Goal: Information Seeking & Learning: Learn about a topic

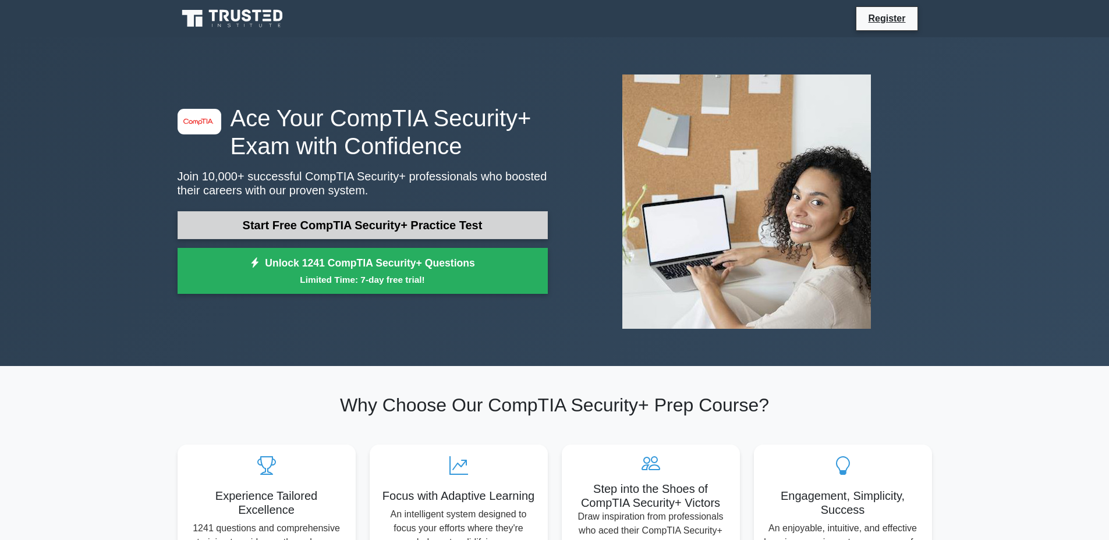
click at [257, 222] on link "Start Free CompTIA Security+ Practice Test" at bounding box center [363, 225] width 370 height 28
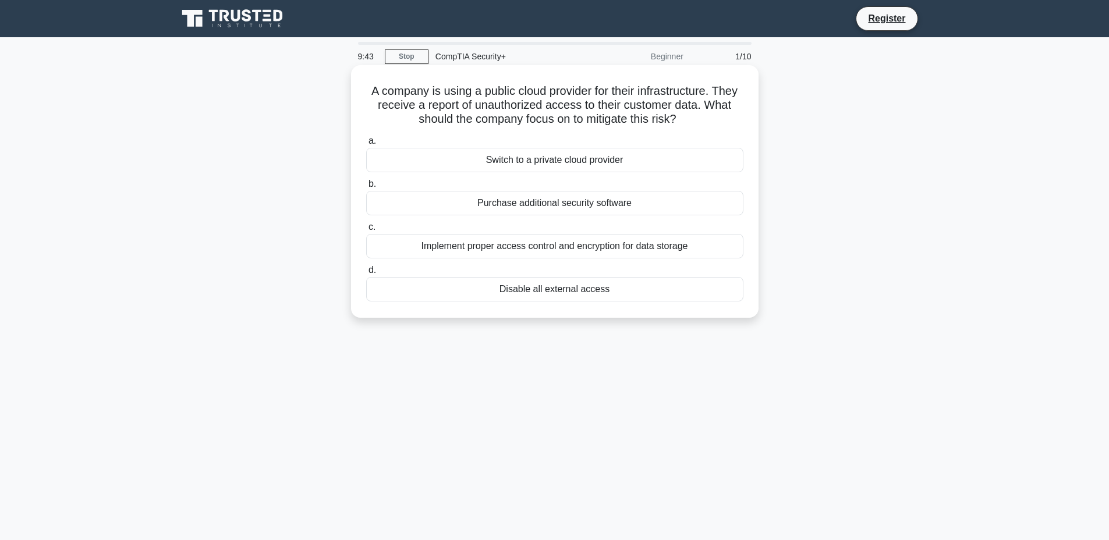
click at [565, 245] on div "Implement proper access control and encryption for data storage" at bounding box center [554, 246] width 377 height 24
click at [366, 231] on input "c. Implement proper access control and encryption for data storage" at bounding box center [366, 228] width 0 height 8
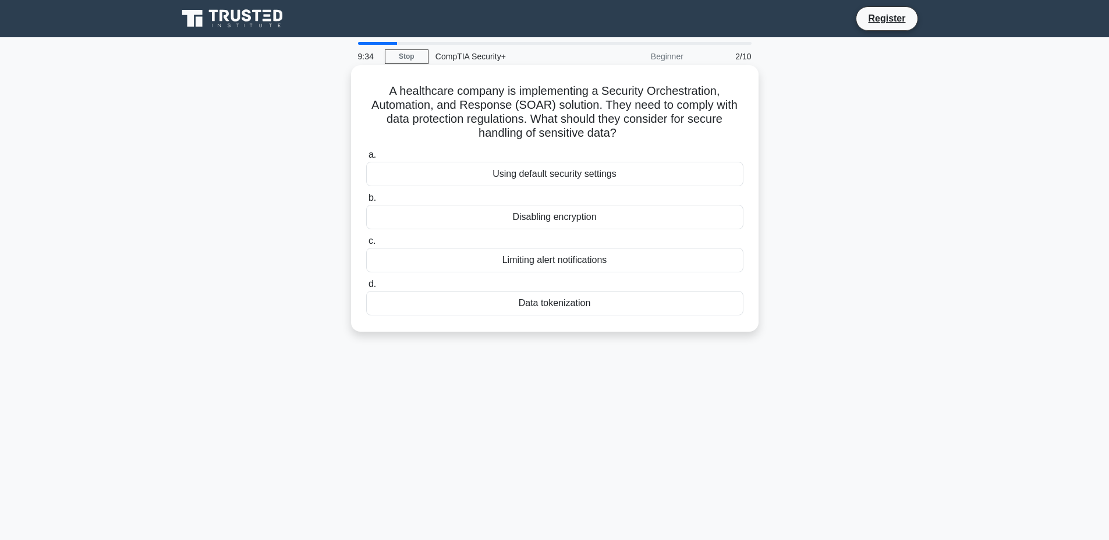
click at [593, 300] on div "Data tokenization" at bounding box center [554, 303] width 377 height 24
click at [366, 288] on input "d. Data tokenization" at bounding box center [366, 285] width 0 height 8
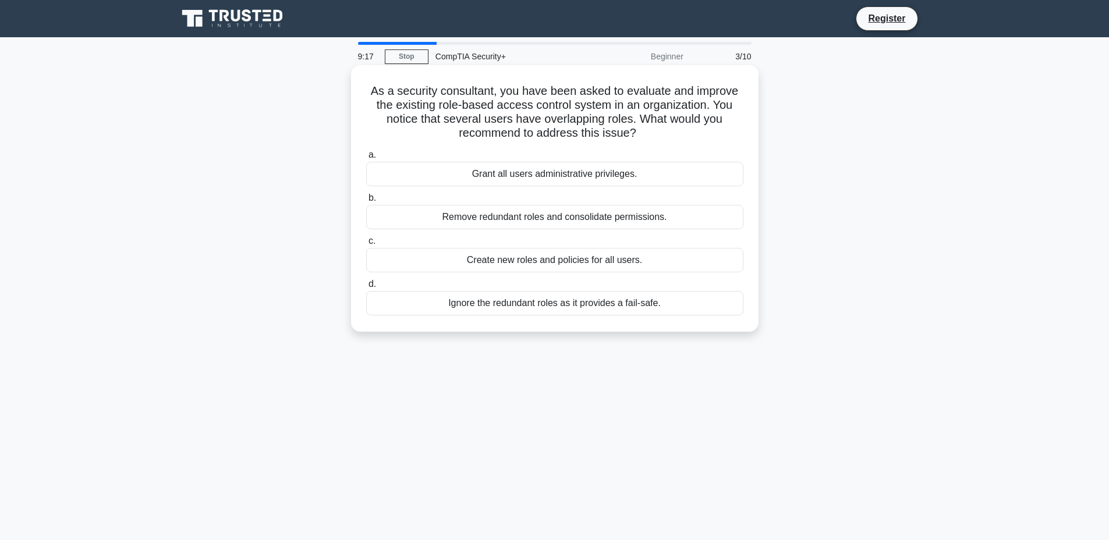
click at [578, 220] on div "Remove redundant roles and consolidate permissions." at bounding box center [554, 217] width 377 height 24
click at [366, 202] on input "b. Remove redundant roles and consolidate permissions." at bounding box center [366, 199] width 0 height 8
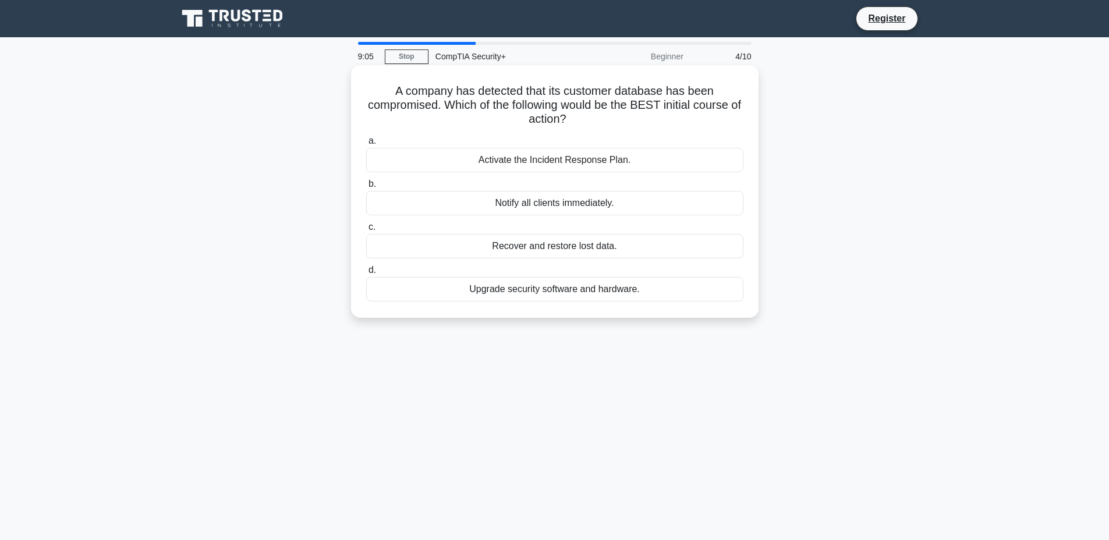
click at [647, 158] on div "Activate the Incident Response Plan." at bounding box center [554, 160] width 377 height 24
click at [366, 145] on input "a. Activate the Incident Response Plan." at bounding box center [366, 141] width 0 height 8
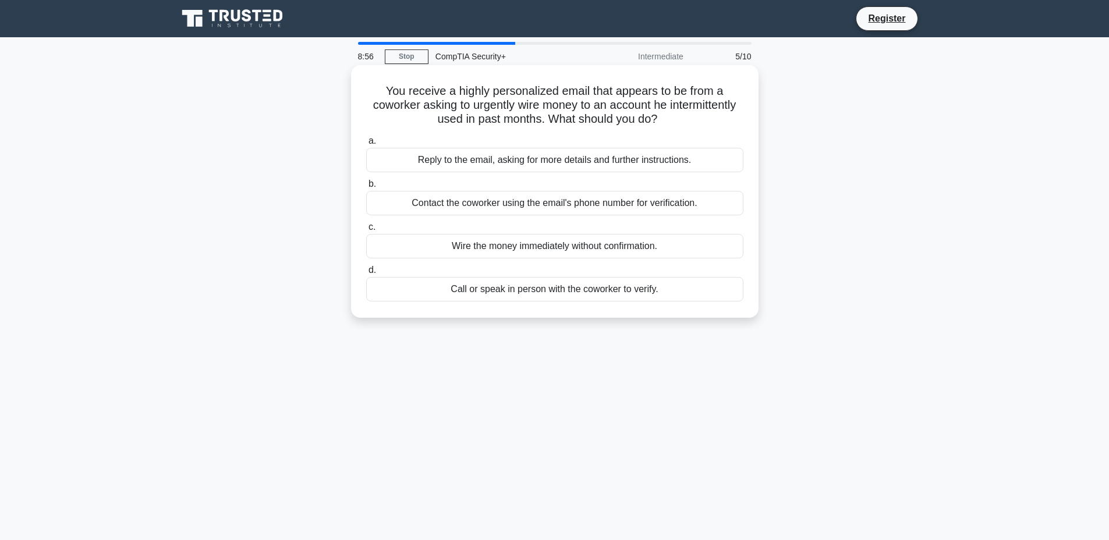
click at [654, 292] on div "Call or speak in person with the coworker to verify." at bounding box center [554, 289] width 377 height 24
click at [366, 274] on input "d. Call or speak in person with the coworker to verify." at bounding box center [366, 271] width 0 height 8
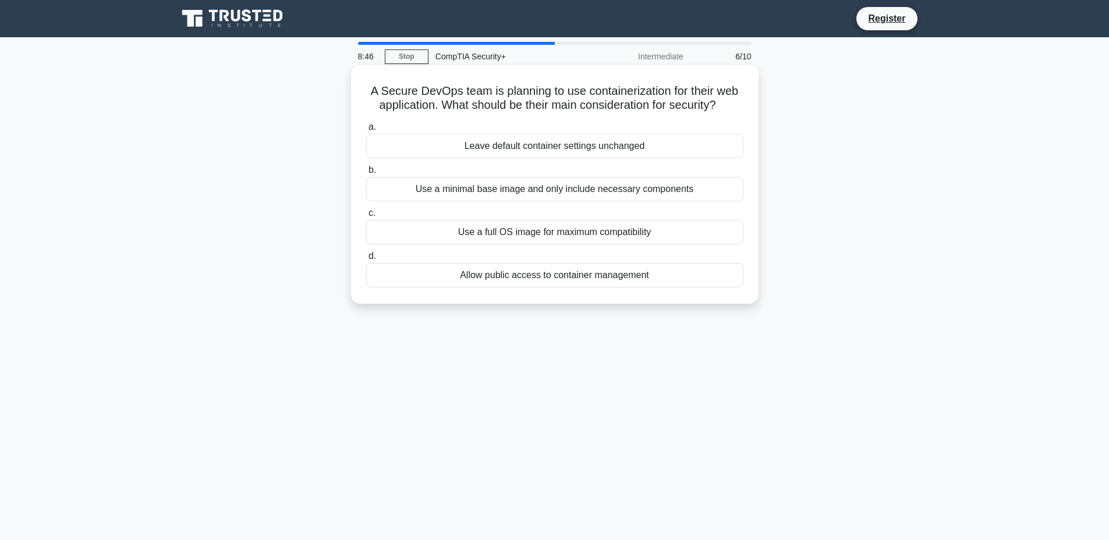
click at [689, 200] on div "Use a minimal base image and only include necessary components" at bounding box center [554, 189] width 377 height 24
click at [366, 174] on input "b. Use a minimal base image and only include necessary components" at bounding box center [366, 171] width 0 height 8
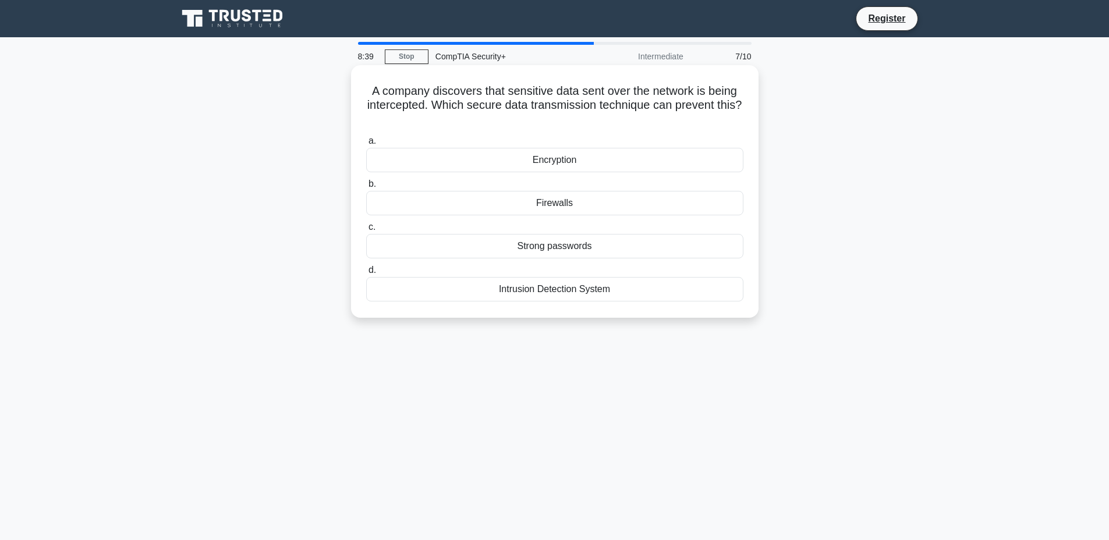
click at [698, 160] on div "Encryption" at bounding box center [554, 160] width 377 height 24
click at [366, 145] on input "a. Encryption" at bounding box center [366, 141] width 0 height 8
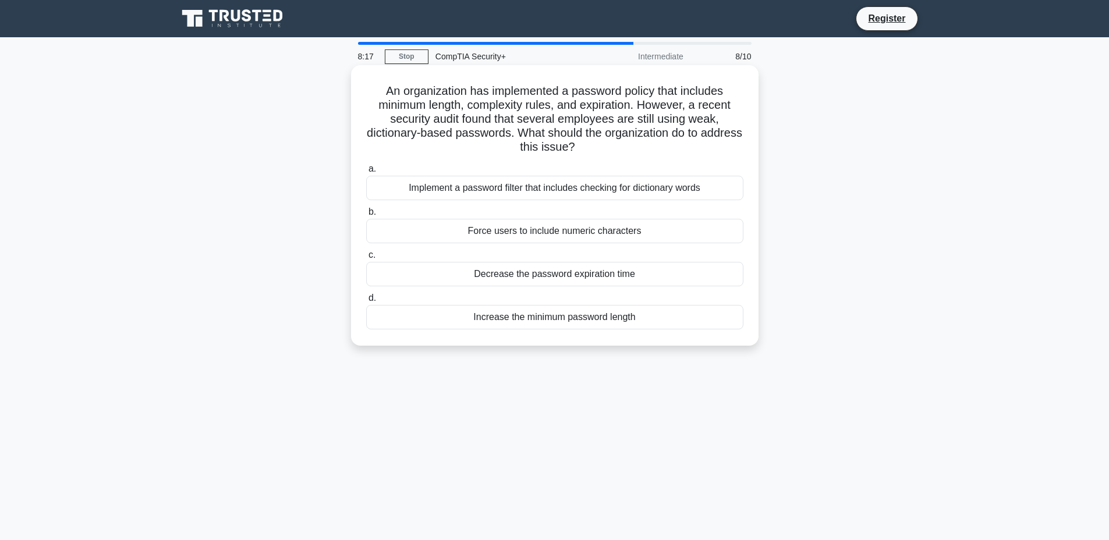
click at [570, 313] on div "Increase the minimum password length" at bounding box center [554, 317] width 377 height 24
click at [366, 302] on input "d. Increase the minimum password length" at bounding box center [366, 299] width 0 height 8
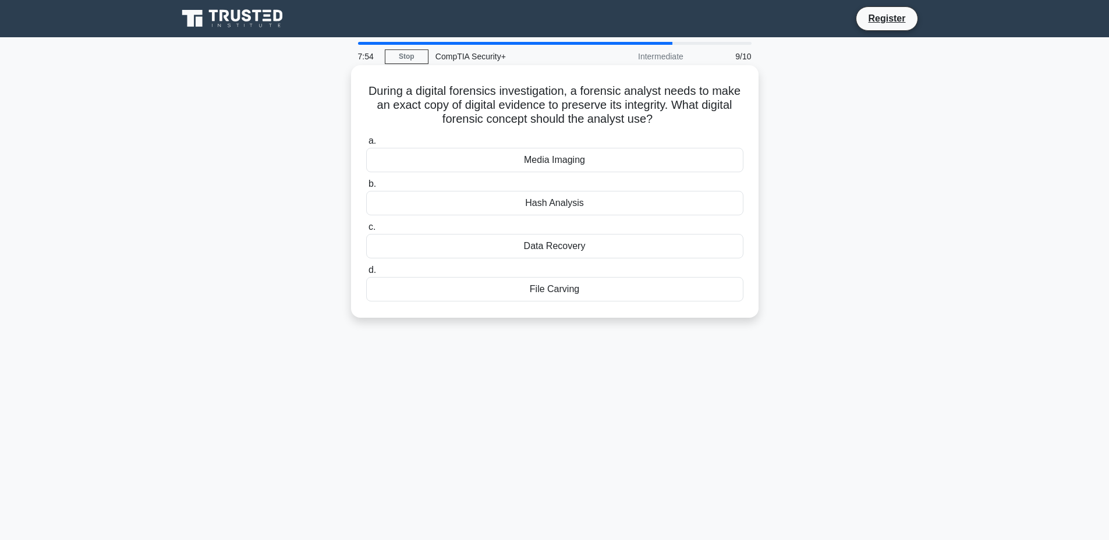
click at [579, 160] on div "Media Imaging" at bounding box center [554, 160] width 377 height 24
click at [366, 145] on input "a. Media Imaging" at bounding box center [366, 141] width 0 height 8
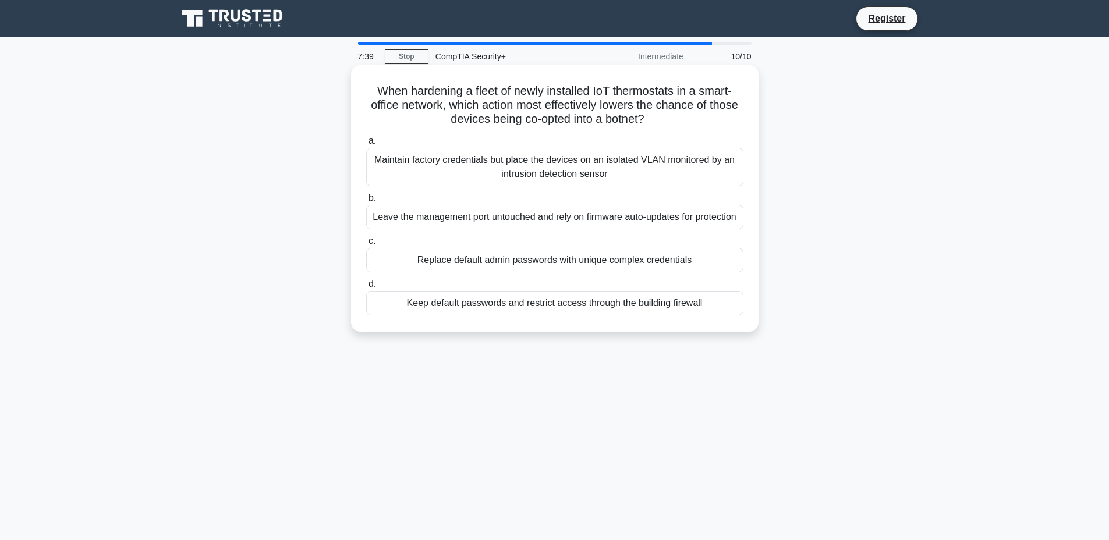
click at [651, 273] on div "Replace default admin passwords with unique complex credentials" at bounding box center [554, 260] width 377 height 24
click at [366, 245] on input "c. Replace default admin passwords with unique complex credentials" at bounding box center [366, 242] width 0 height 8
